Goal: Task Accomplishment & Management: Use online tool/utility

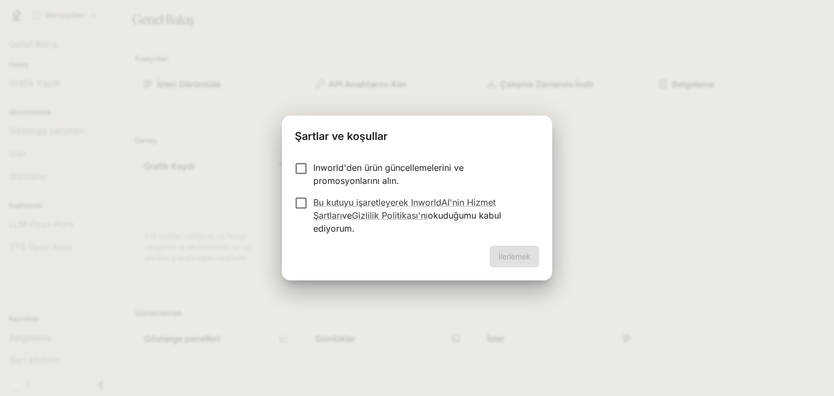
scroll to position [9, 4]
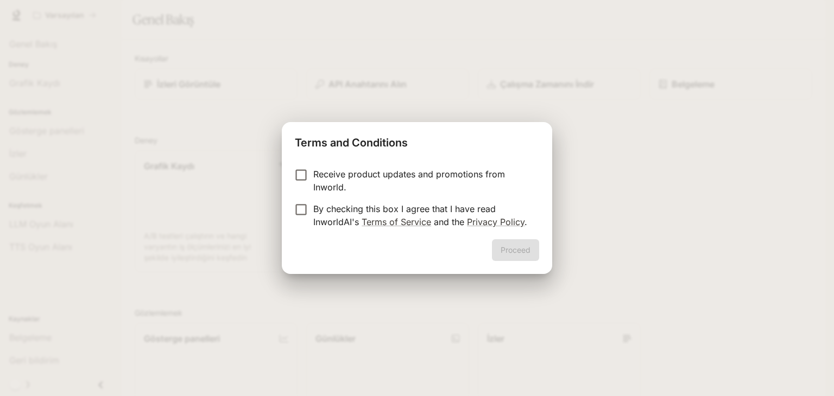
scroll to position [9, 4]
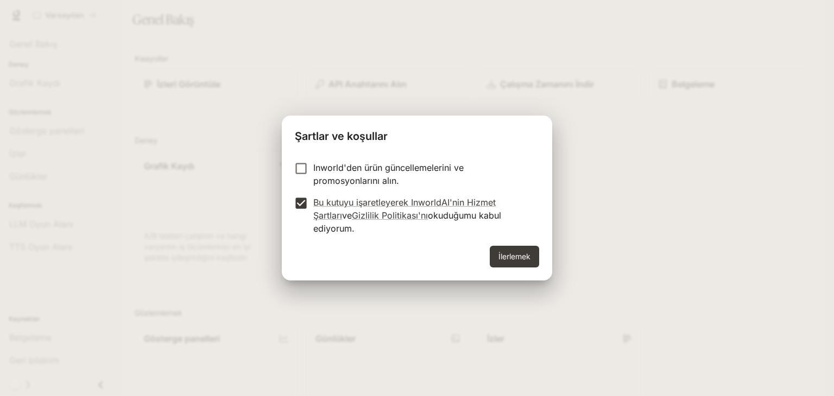
click at [515, 250] on font "İlerlemek" at bounding box center [514, 257] width 32 height 14
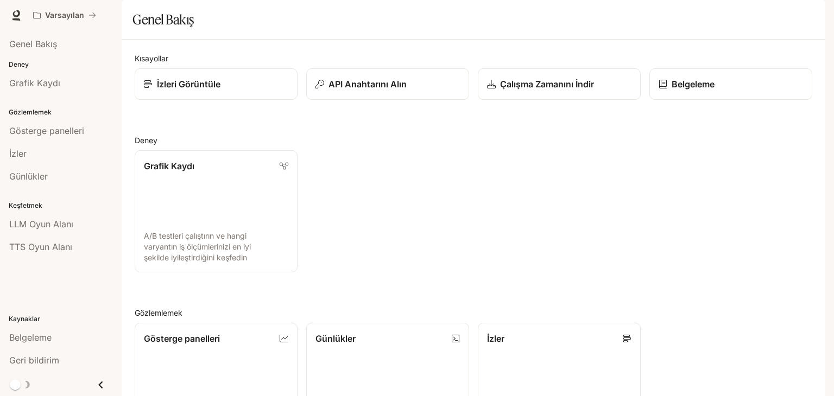
scroll to position [0, 0]
click at [101, 385] on button "Çekmeceyi kapat" at bounding box center [100, 385] width 24 height 22
